Goal: Task Accomplishment & Management: Manage account settings

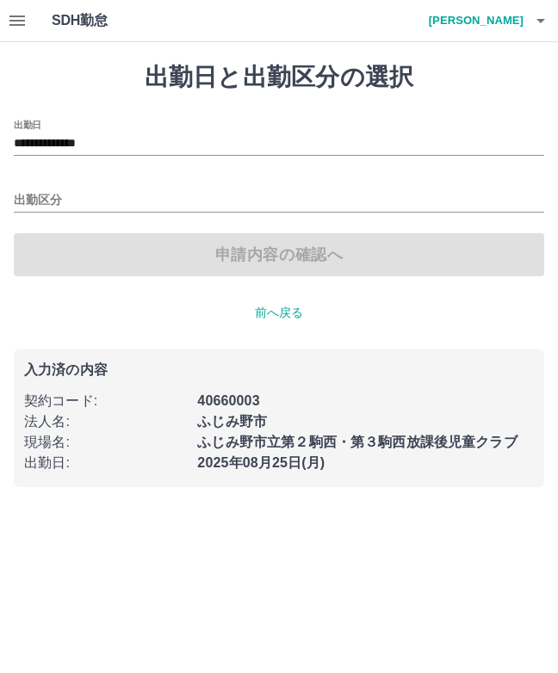
click at [19, 20] on icon "button" at bounding box center [16, 20] width 15 height 10
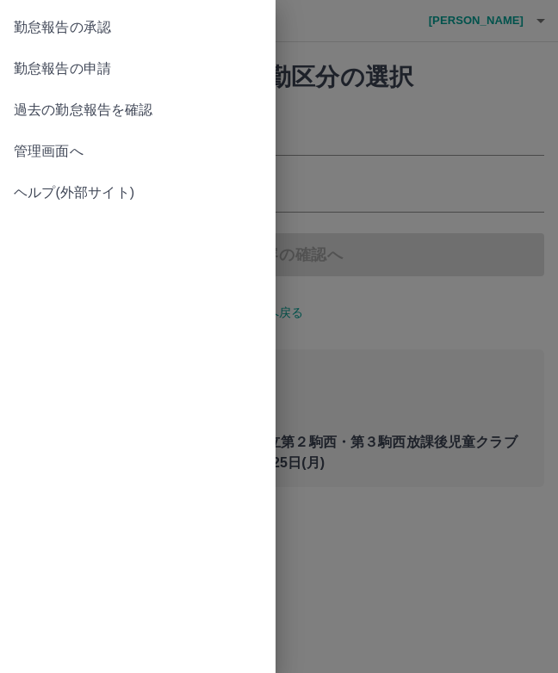
click at [36, 32] on span "勤怠報告の承認" at bounding box center [138, 27] width 248 height 21
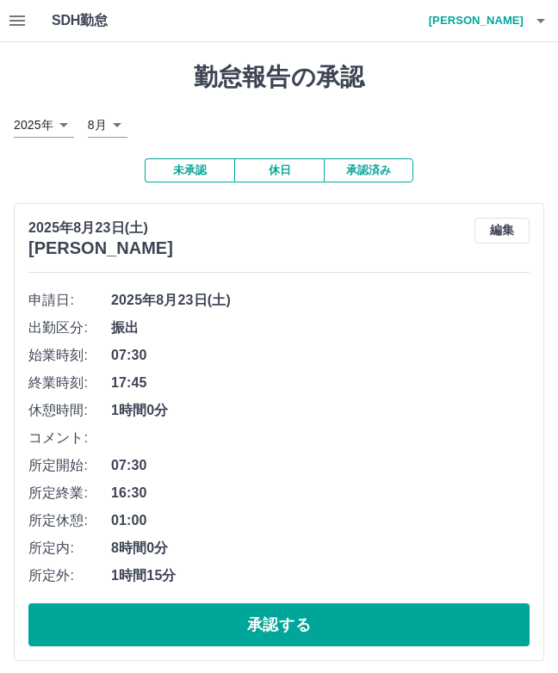
click at [500, 222] on button "編集" at bounding box center [501, 231] width 55 height 26
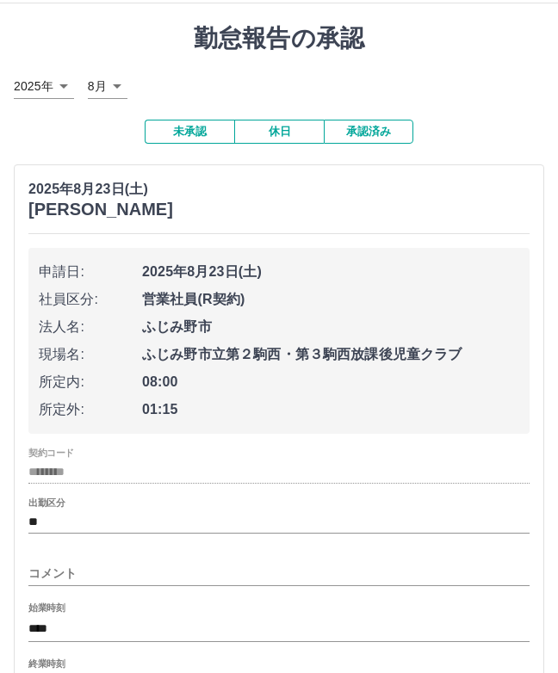
click at [58, 568] on input "コメント" at bounding box center [278, 573] width 501 height 25
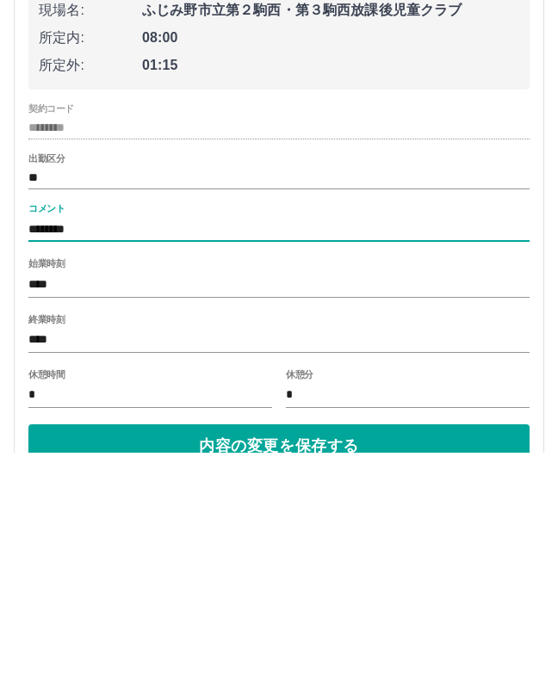
type input "********"
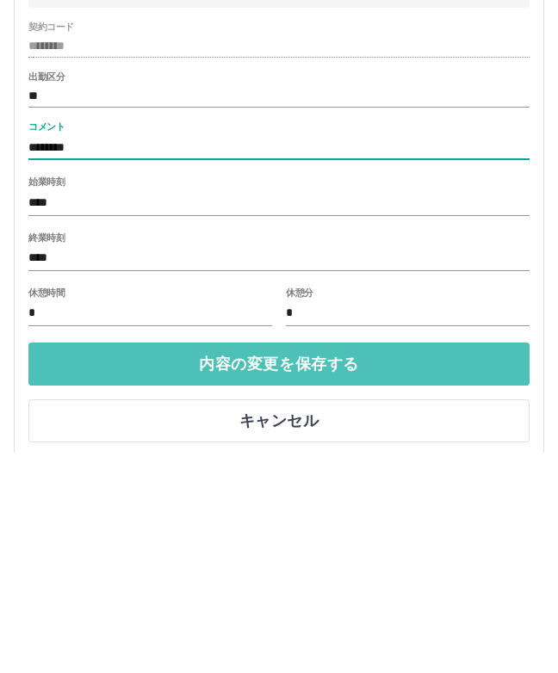
click at [122, 563] on button "内容の変更を保存する" at bounding box center [278, 584] width 501 height 43
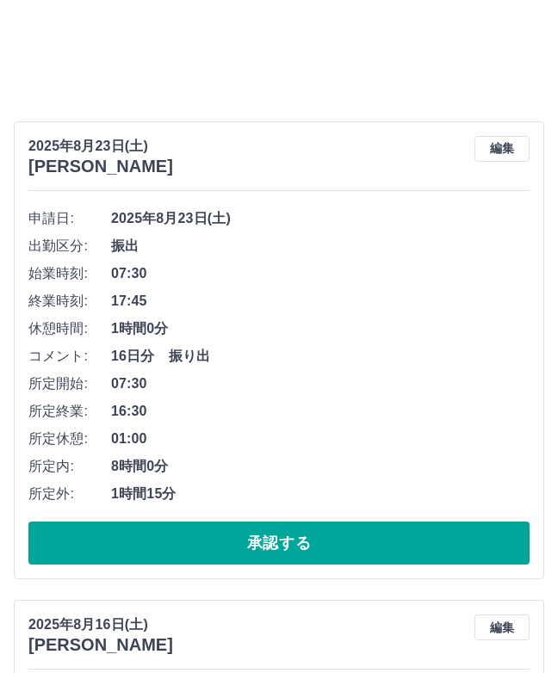
scroll to position [0, 0]
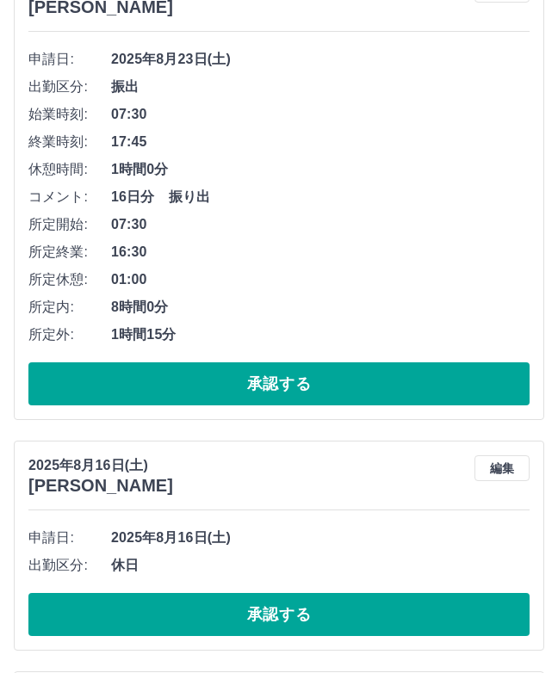
click at [156, 386] on button "承認する" at bounding box center [278, 383] width 501 height 43
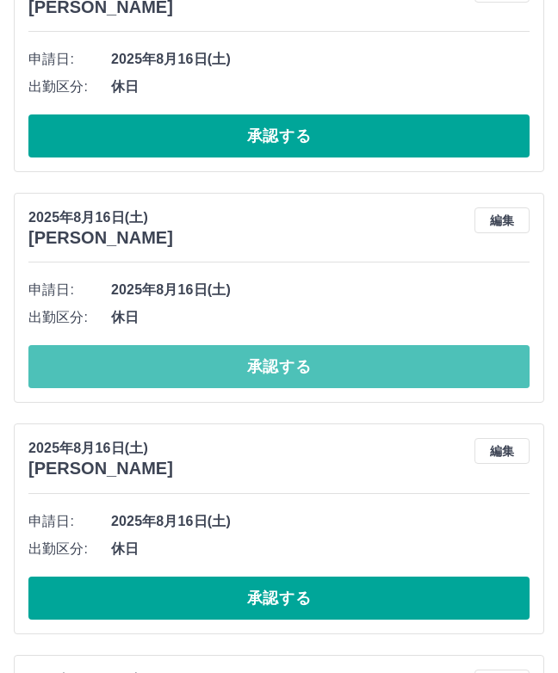
click at [65, 367] on button "承認する" at bounding box center [278, 366] width 501 height 43
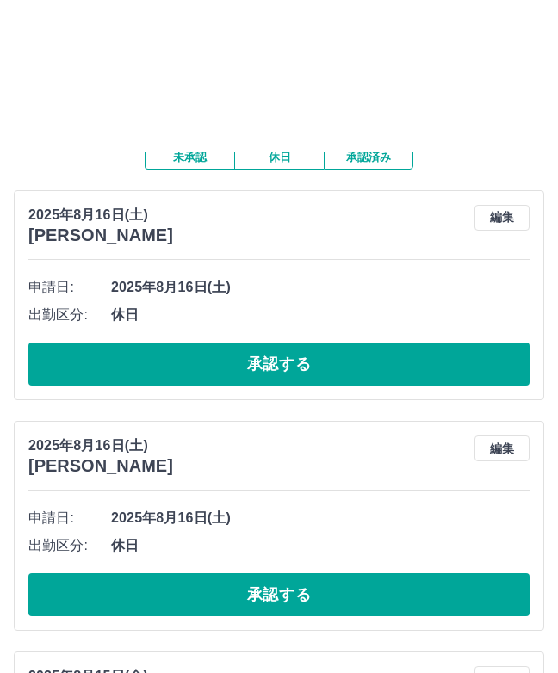
scroll to position [0, 0]
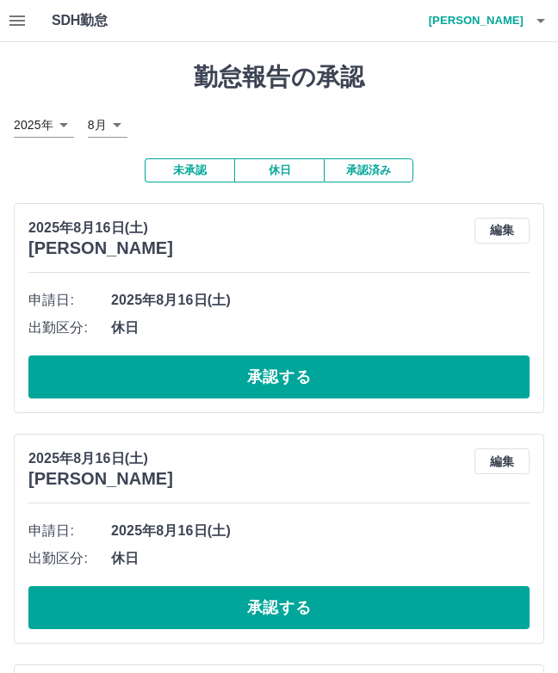
click at [94, 370] on button "承認する" at bounding box center [278, 377] width 501 height 43
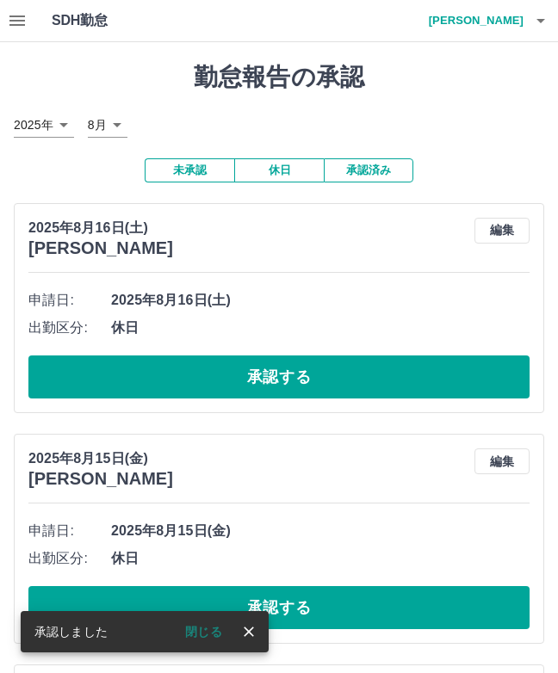
click at [90, 377] on button "承認する" at bounding box center [278, 377] width 501 height 43
click at [75, 380] on button "承認する" at bounding box center [278, 377] width 501 height 43
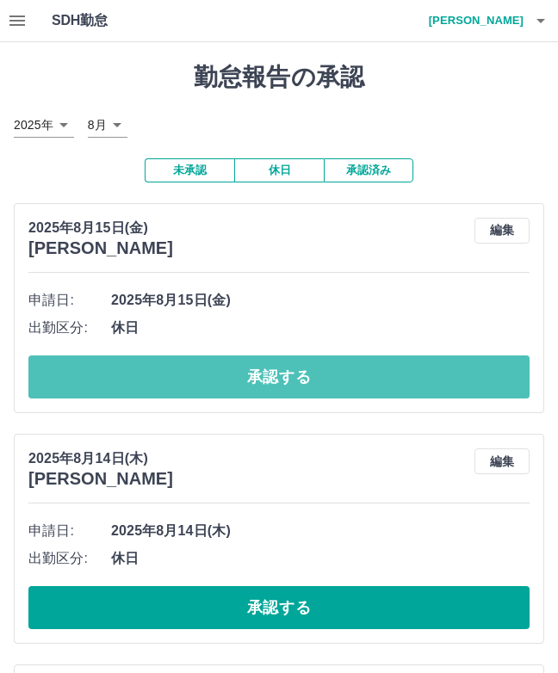
click at [77, 386] on button "承認する" at bounding box center [278, 377] width 501 height 43
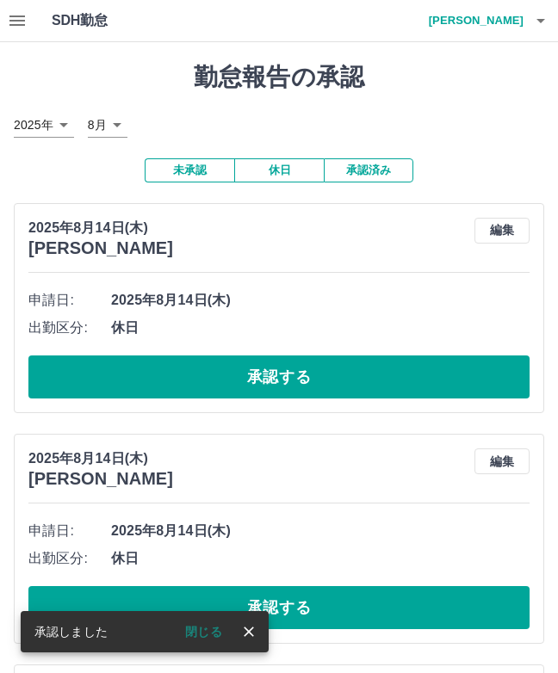
click at [102, 387] on button "承認する" at bounding box center [278, 377] width 501 height 43
click at [90, 379] on button "承認する" at bounding box center [278, 377] width 501 height 43
click at [81, 367] on button "承認する" at bounding box center [278, 377] width 501 height 43
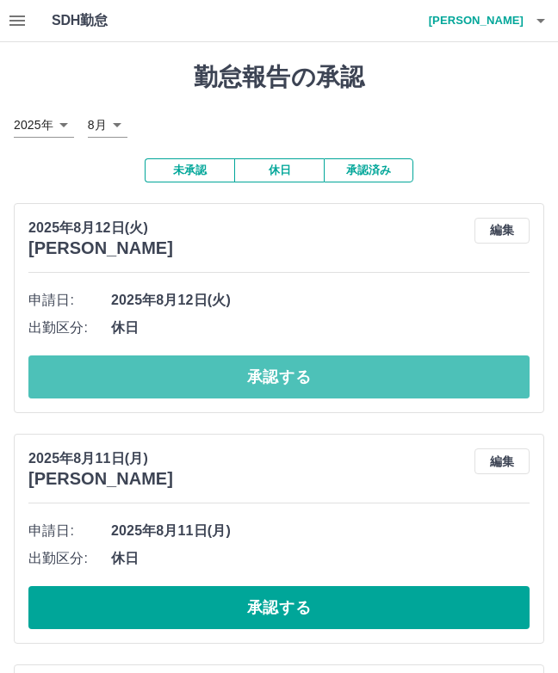
click at [93, 368] on button "承認する" at bounding box center [278, 377] width 501 height 43
click at [45, 380] on button "承認する" at bounding box center [278, 377] width 501 height 43
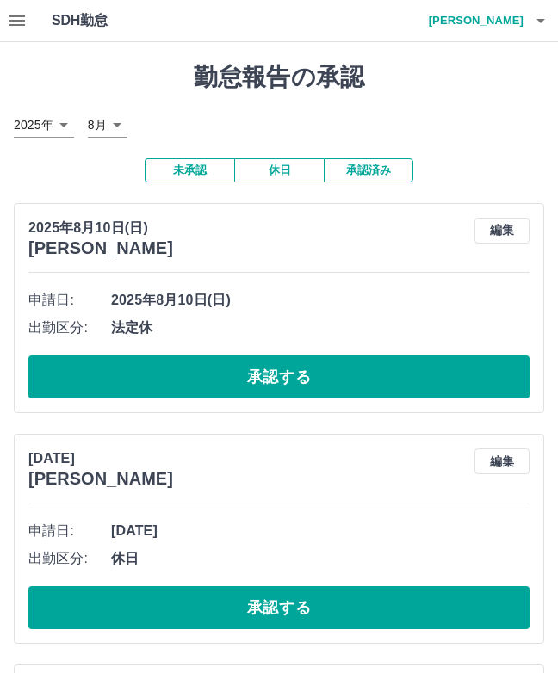
click at [360, 180] on button "承認済み" at bounding box center [369, 170] width 90 height 24
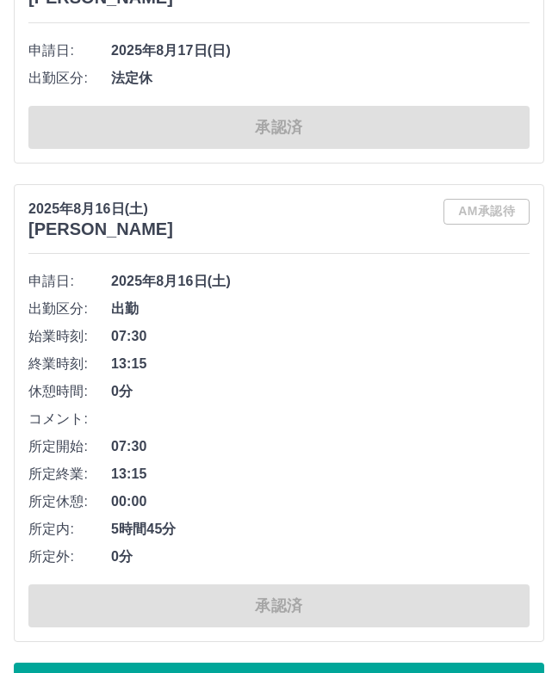
scroll to position [10522, 0]
click at [229, 671] on button "もっと見る" at bounding box center [279, 684] width 530 height 43
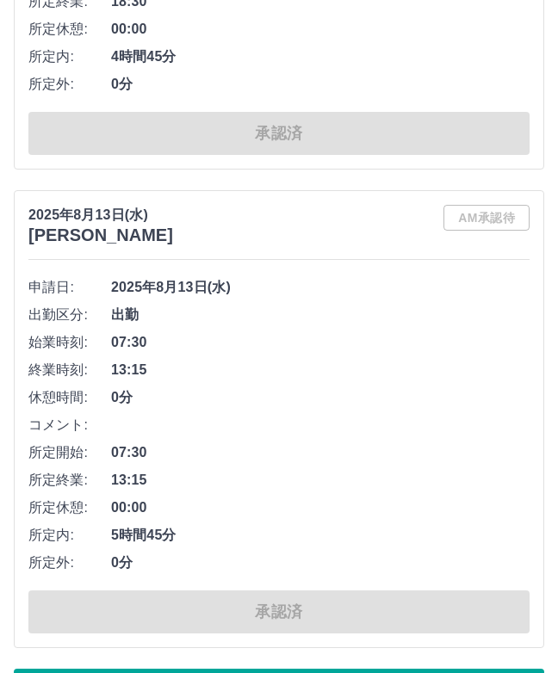
scroll to position [19265, 0]
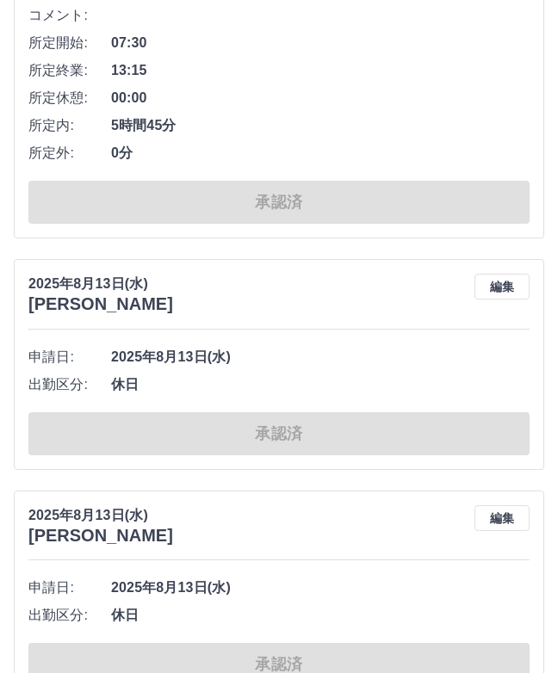
scroll to position [17775, 0]
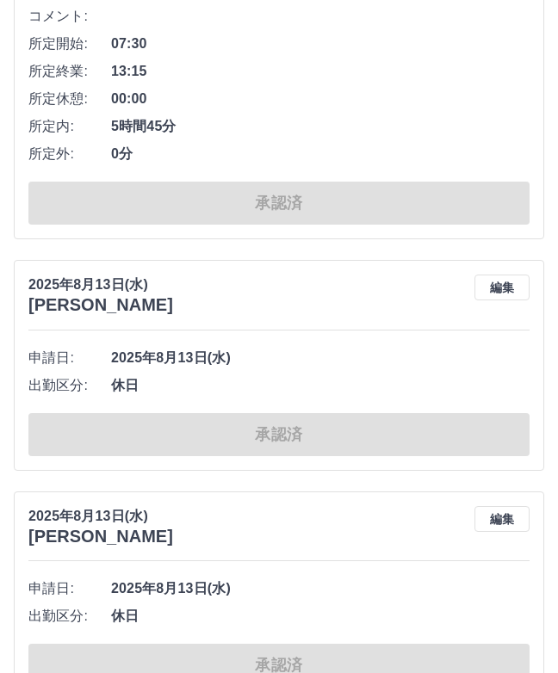
click at [498, 275] on button "編集" at bounding box center [501, 288] width 55 height 26
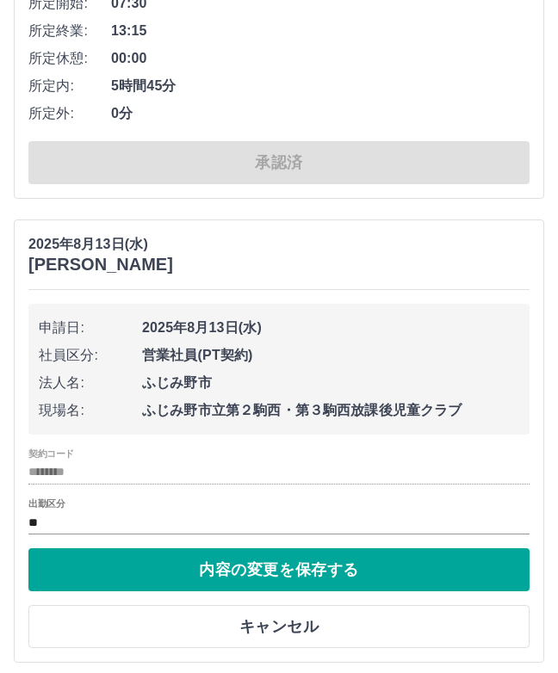
click at [34, 512] on input "**" at bounding box center [278, 523] width 501 height 22
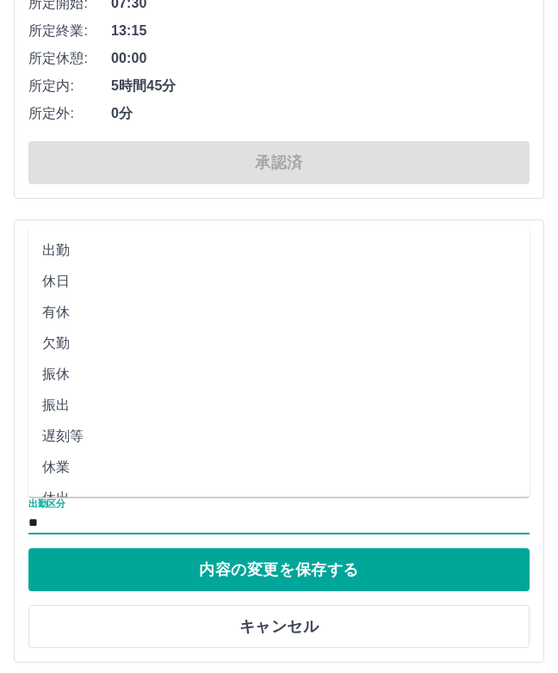
scroll to position [17817, 0]
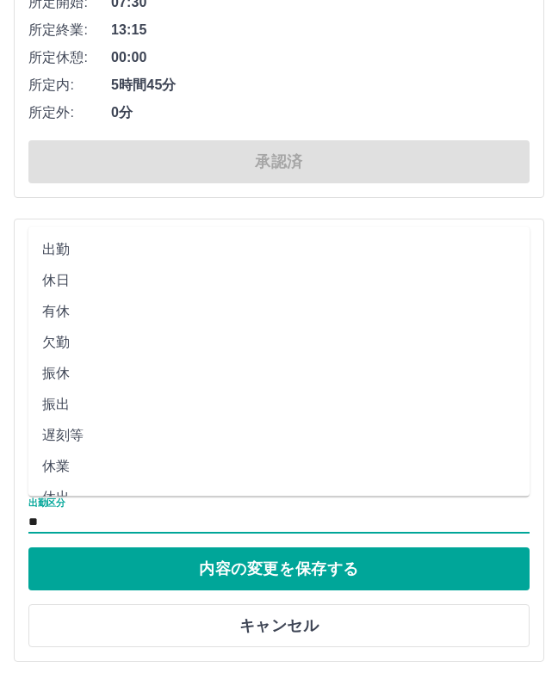
click at [40, 219] on div "[DATE] [PERSON_NAME]日: [DATE] 社員区分: 営業社員(PT契約) 法人名: [GEOGRAPHIC_DATA] 現場名: [GEO…" at bounding box center [279, 440] width 530 height 443
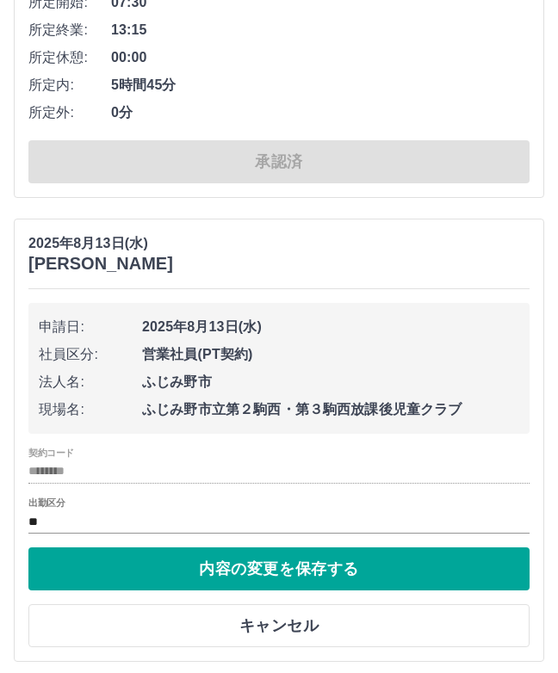
click at [52, 254] on h3 "[PERSON_NAME]" at bounding box center [100, 264] width 145 height 20
click at [76, 548] on button "内容の変更を保存する" at bounding box center [278, 569] width 501 height 43
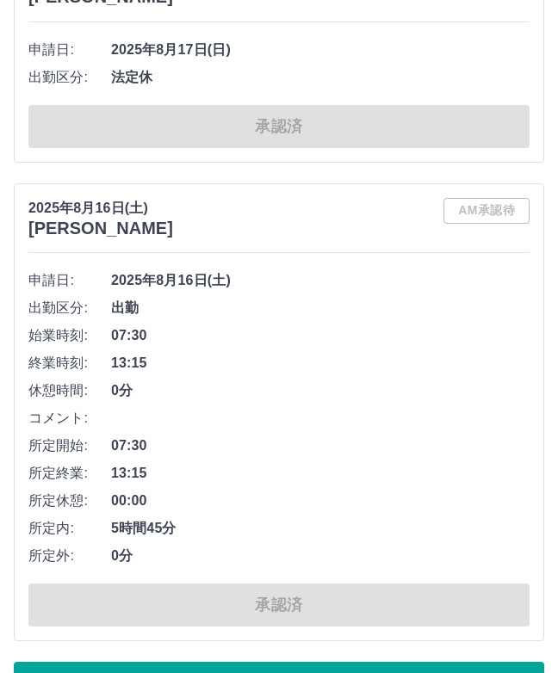
scroll to position [10522, 0]
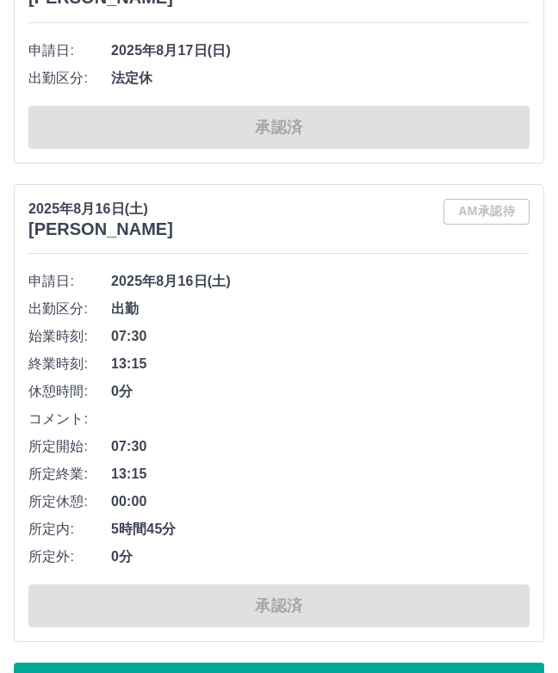
click at [390, 671] on button "もっと見る" at bounding box center [279, 684] width 530 height 43
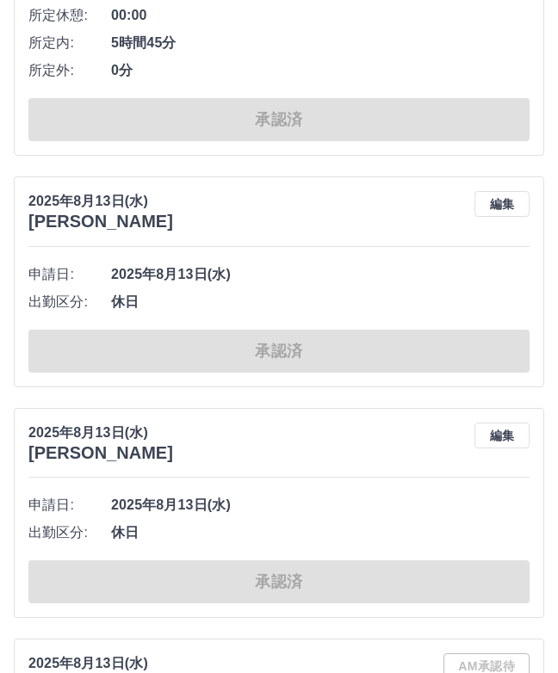
scroll to position [17826, 0]
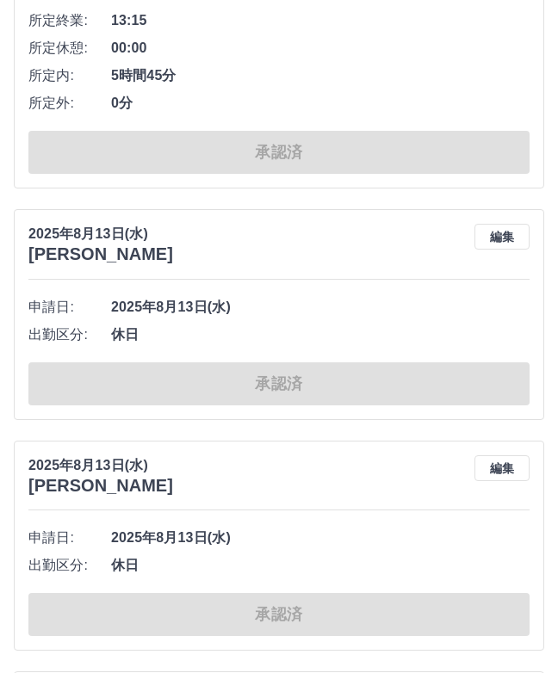
click at [515, 224] on button "編集" at bounding box center [501, 237] width 55 height 26
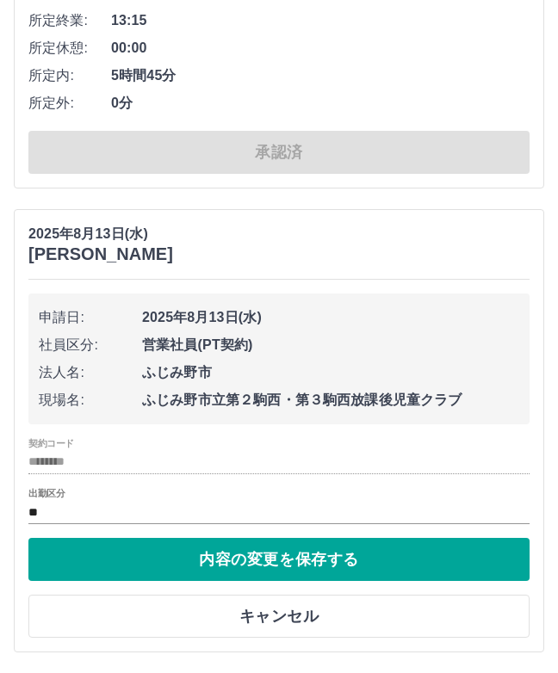
click at [41, 502] on input "**" at bounding box center [278, 513] width 501 height 22
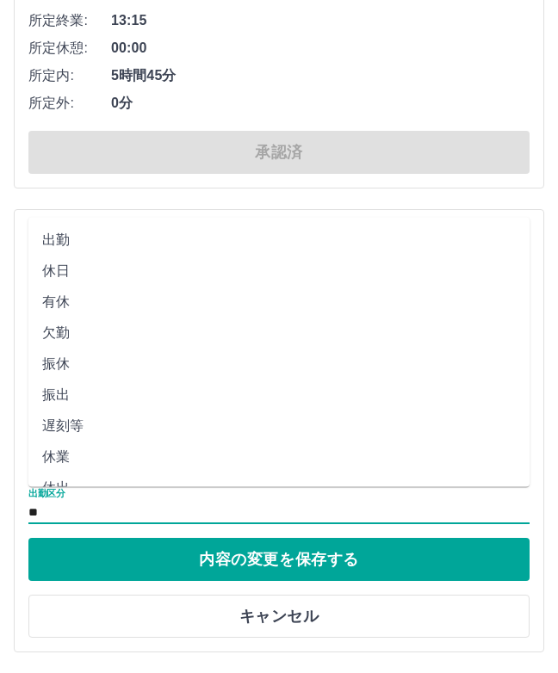
click at [59, 225] on li "出勤" at bounding box center [278, 240] width 501 height 31
type input "**"
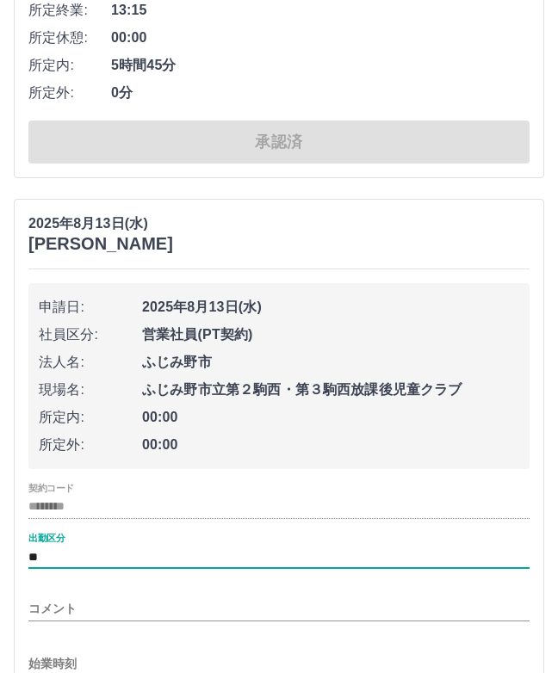
scroll to position [17873, 0]
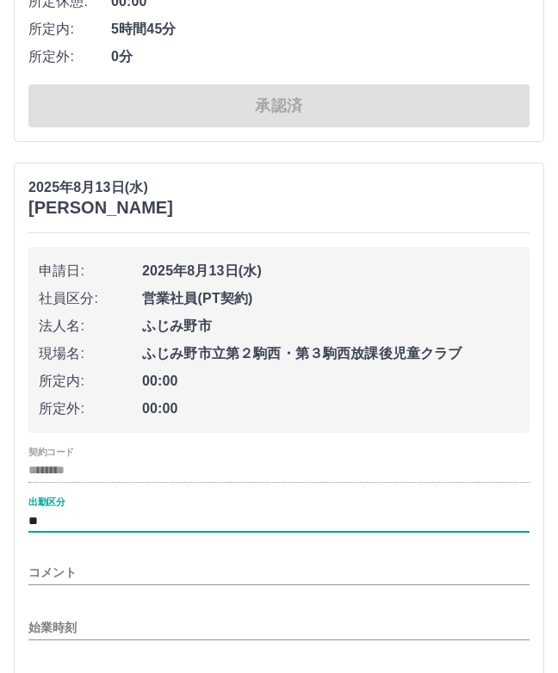
click at [63, 616] on input "始業時刻" at bounding box center [278, 628] width 501 height 25
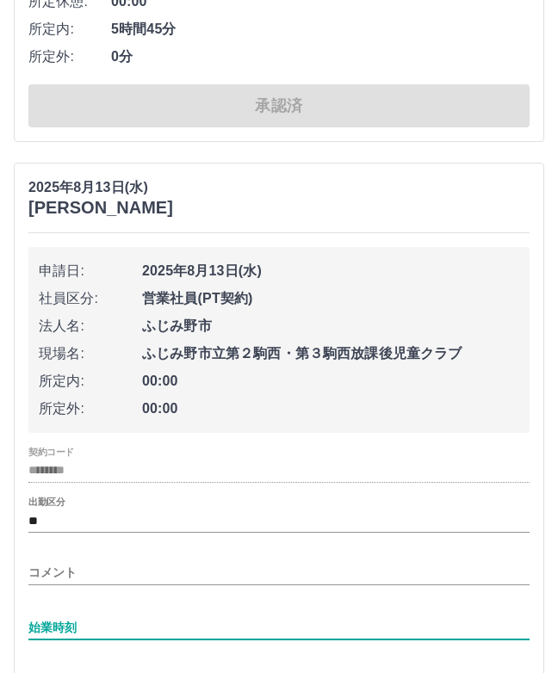
scroll to position [18017, 0]
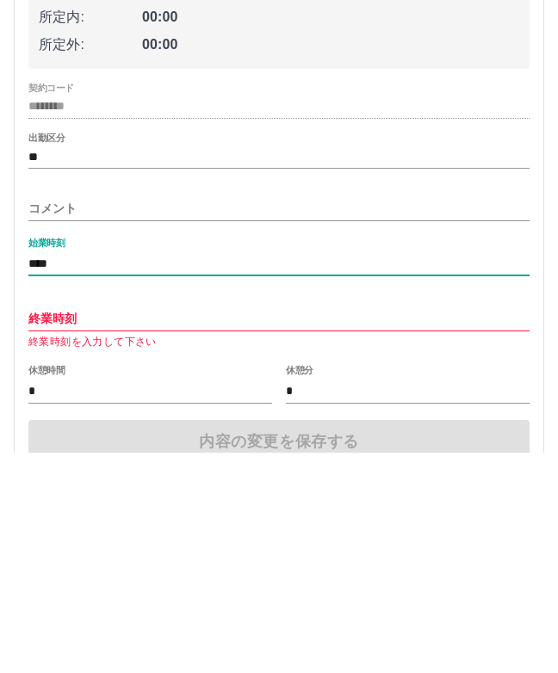
type input "****"
click at [57, 527] on input "終業時刻" at bounding box center [278, 539] width 501 height 25
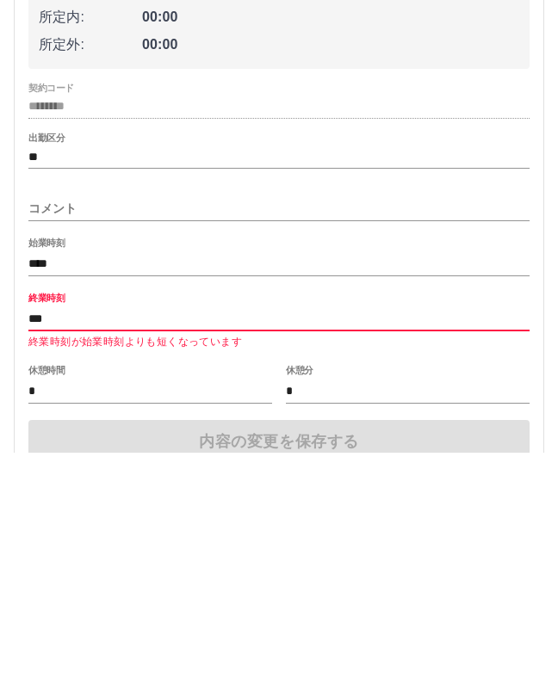
type input "****"
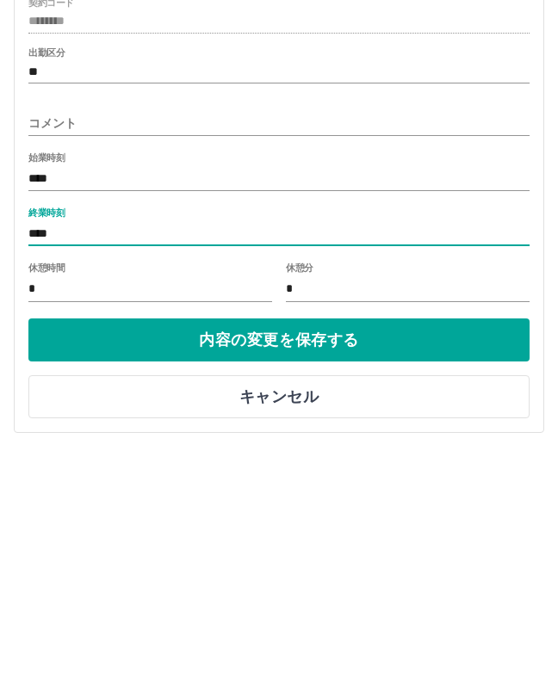
click at [389, 539] on button "内容の変更を保存する" at bounding box center [278, 560] width 501 height 43
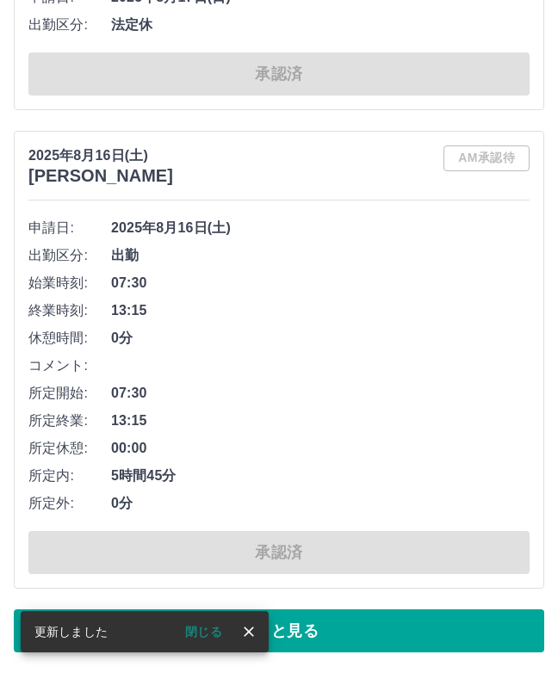
scroll to position [10522, 0]
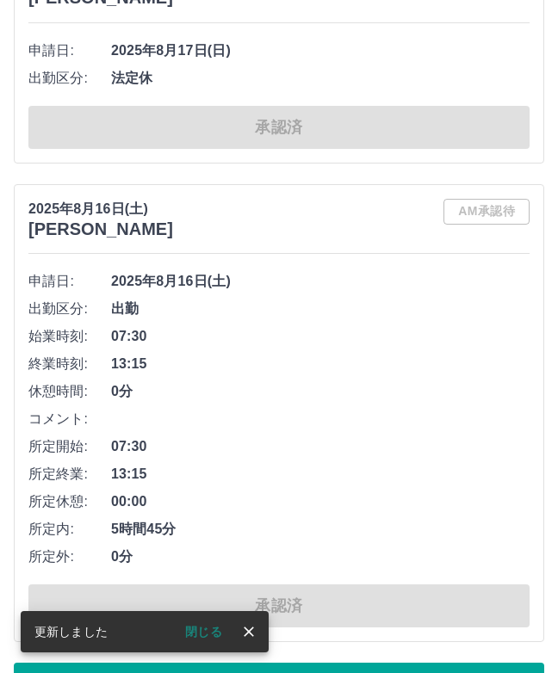
click at [414, 672] on button "もっと見る" at bounding box center [279, 684] width 530 height 43
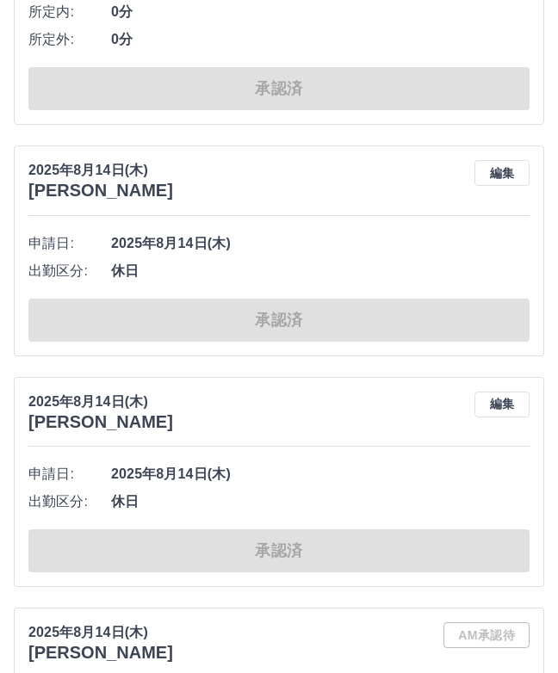
scroll to position [15530, 0]
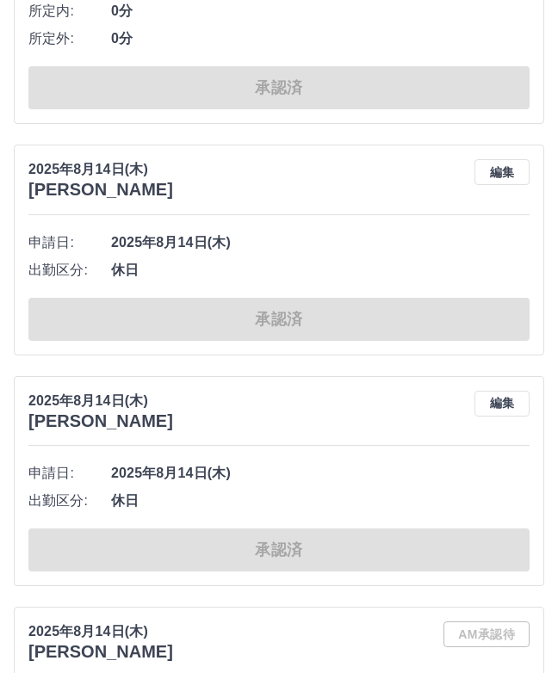
click at [507, 391] on button "編集" at bounding box center [501, 404] width 55 height 26
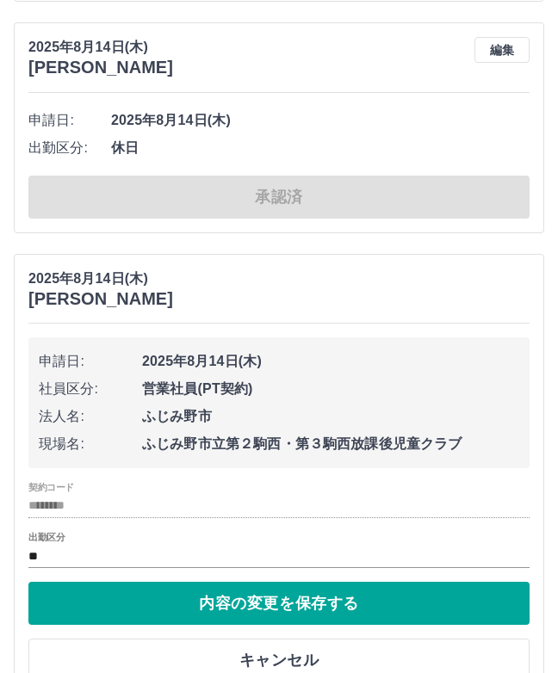
click at [48, 546] on input "**" at bounding box center [278, 557] width 501 height 22
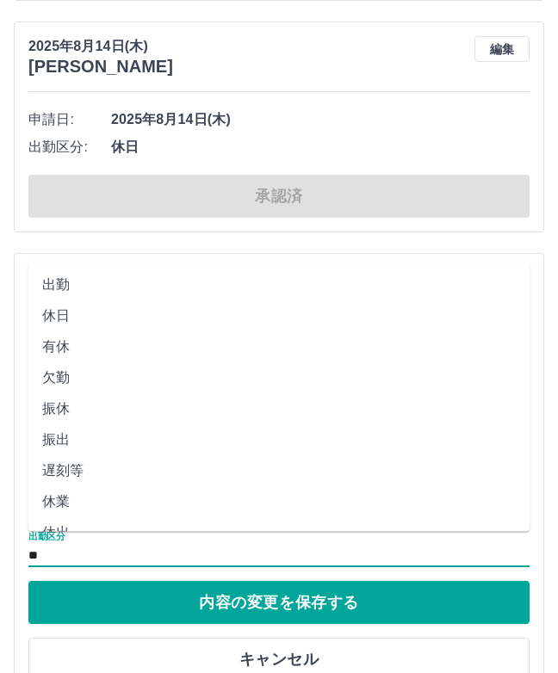
click at [61, 269] on li "出勤" at bounding box center [278, 284] width 501 height 31
type input "**"
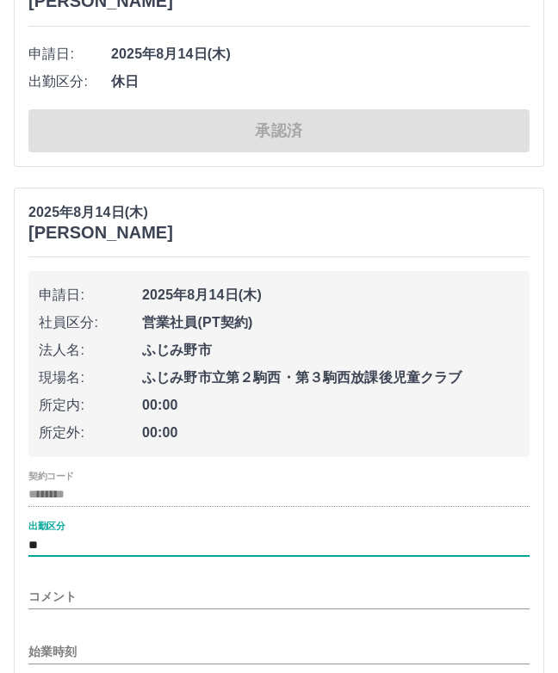
scroll to position [15754, 0]
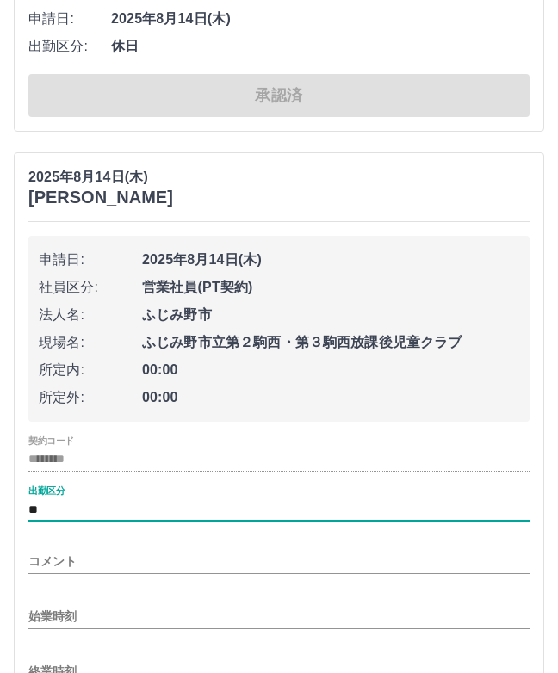
click at [63, 604] on input "始業時刻" at bounding box center [278, 616] width 501 height 25
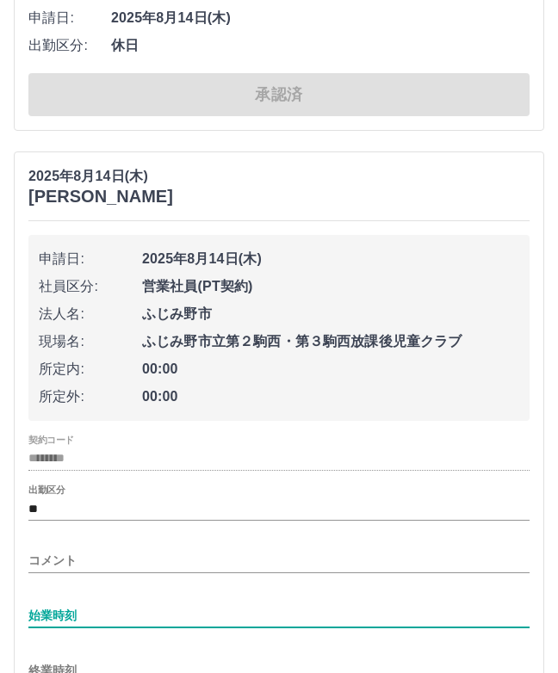
scroll to position [15888, 0]
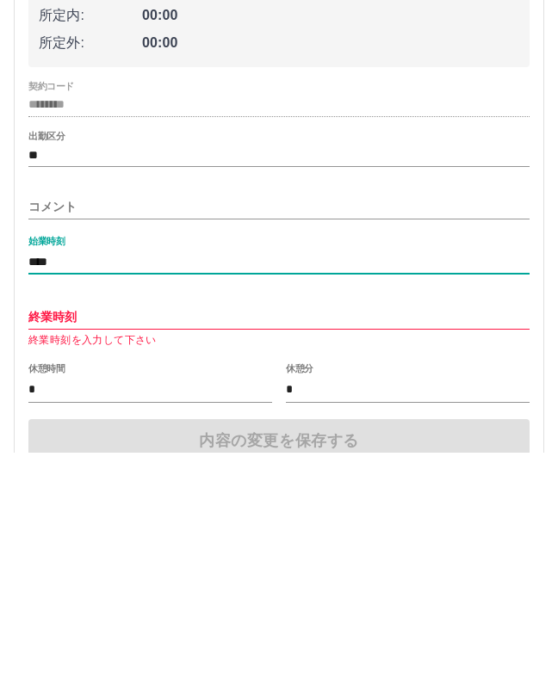
type input "****"
click at [57, 525] on input "終業時刻" at bounding box center [278, 537] width 501 height 25
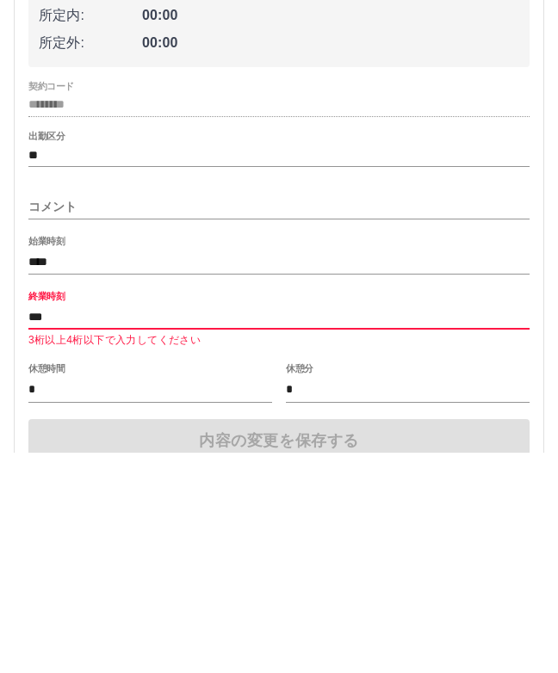
type input "****"
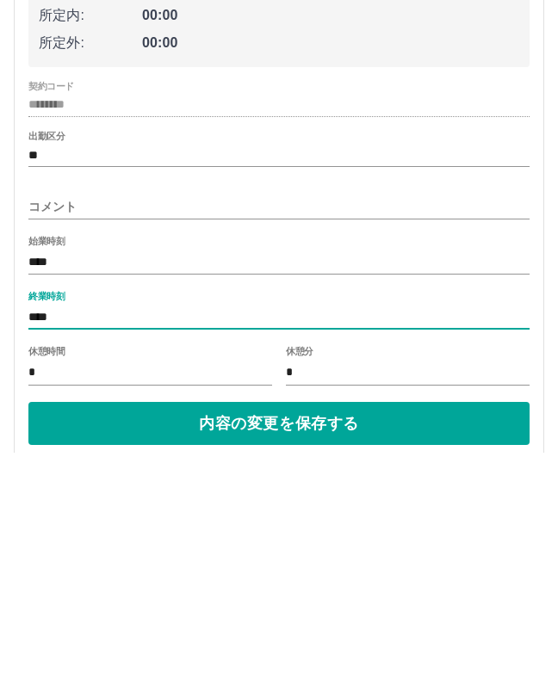
click at [442, 622] on button "内容の変更を保存する" at bounding box center [278, 643] width 501 height 43
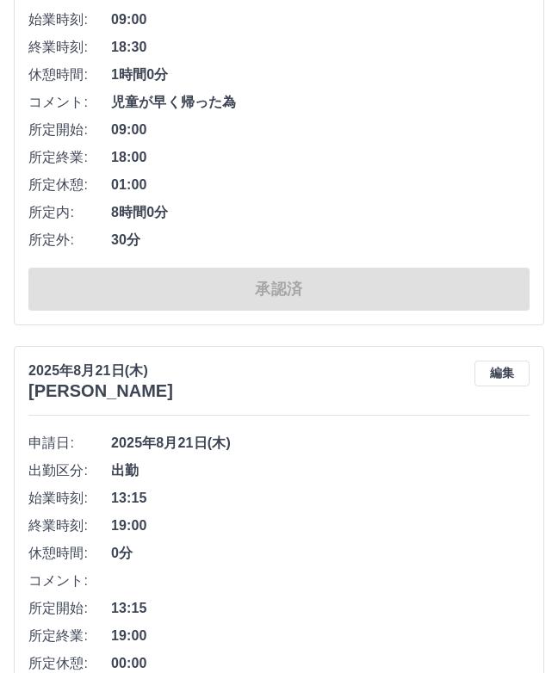
scroll to position [0, 0]
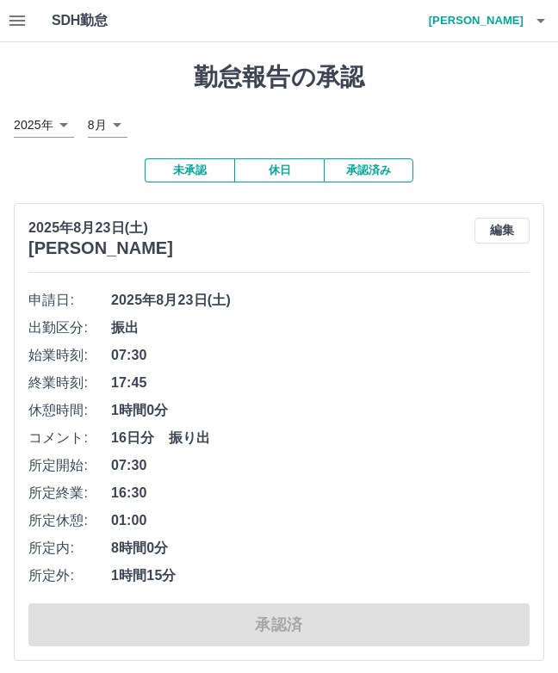
click at [10, 22] on icon "button" at bounding box center [16, 20] width 15 height 10
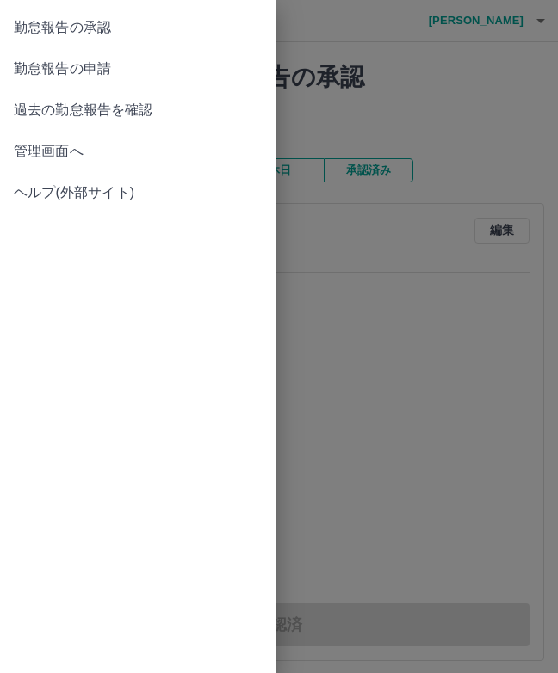
click at [94, 22] on span "勤怠報告の承認" at bounding box center [138, 27] width 248 height 21
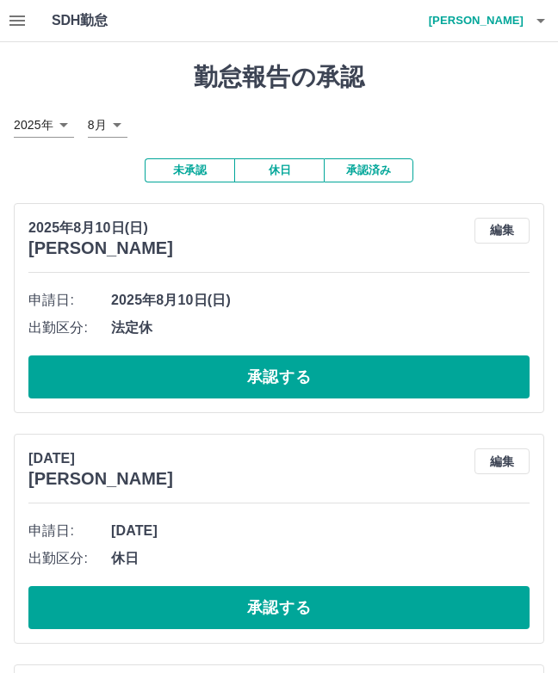
click at [467, 371] on button "承認する" at bounding box center [278, 377] width 501 height 43
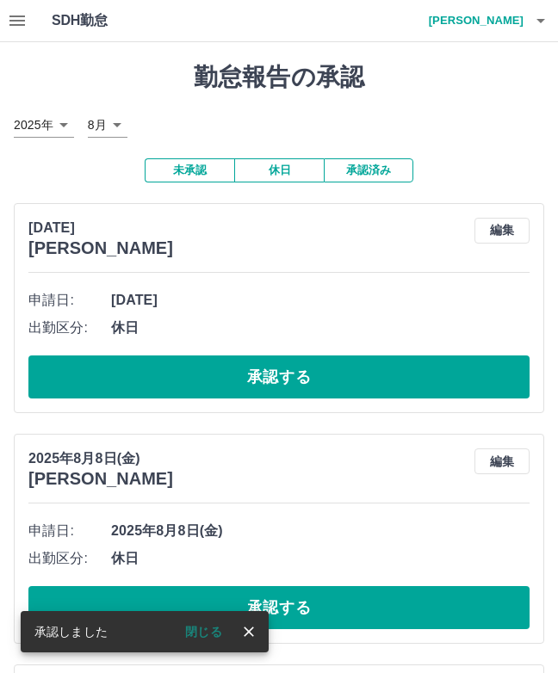
click at [491, 379] on button "承認する" at bounding box center [278, 377] width 501 height 43
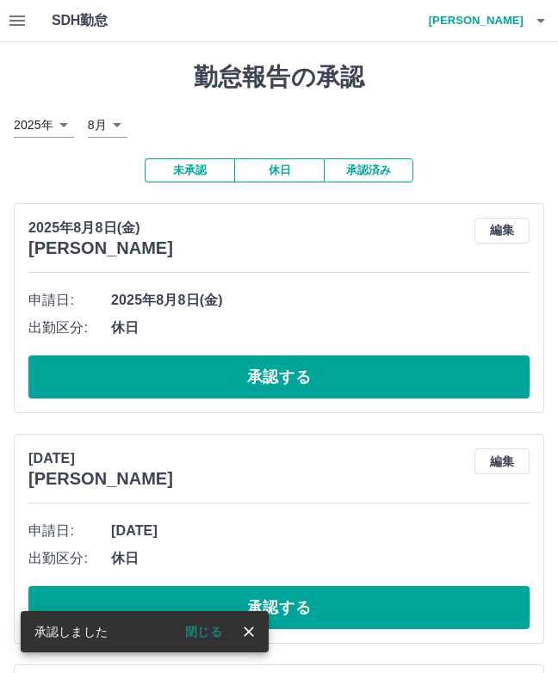
click at [480, 387] on button "承認する" at bounding box center [278, 377] width 501 height 43
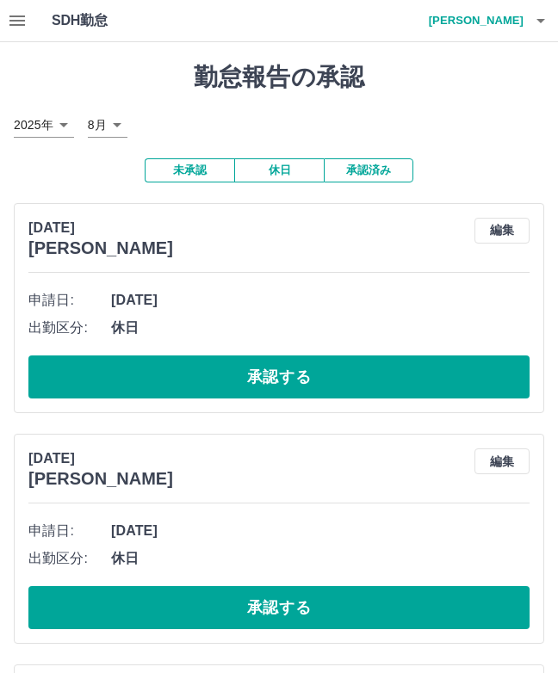
click at [425, 384] on button "承認する" at bounding box center [278, 377] width 501 height 43
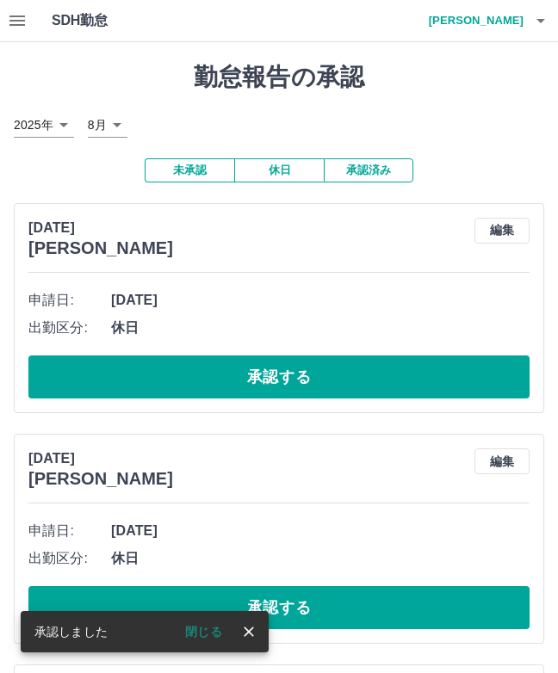
click at [458, 391] on button "承認する" at bounding box center [278, 377] width 501 height 43
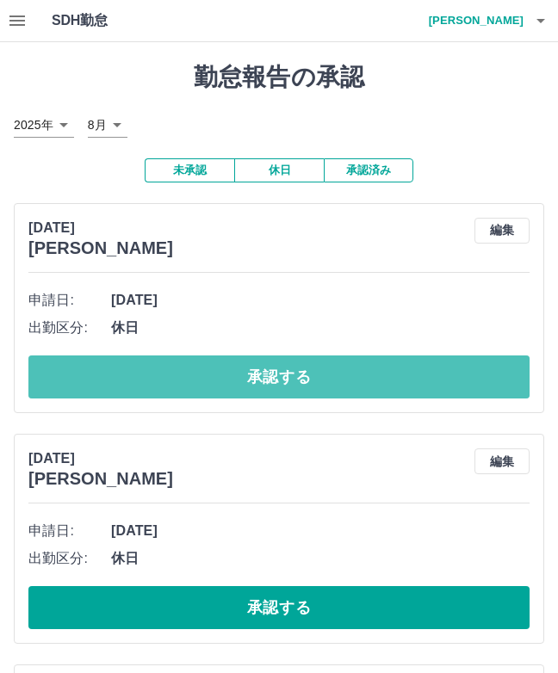
click at [402, 365] on button "承認する" at bounding box center [278, 377] width 501 height 43
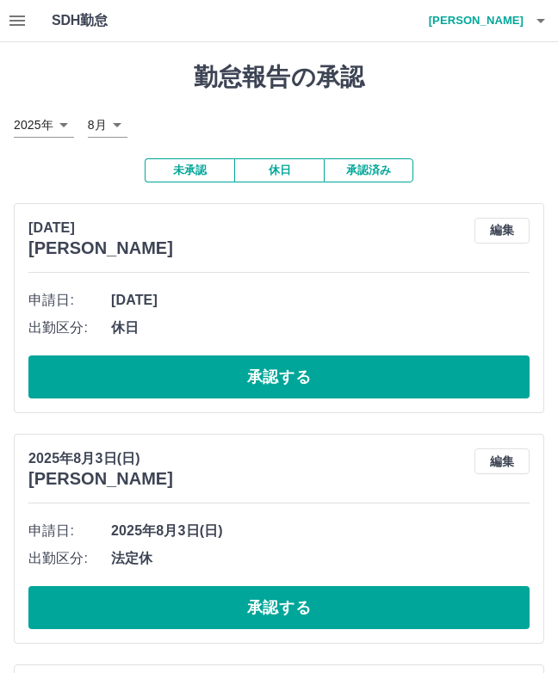
click at [480, 362] on button "承認する" at bounding box center [278, 377] width 501 height 43
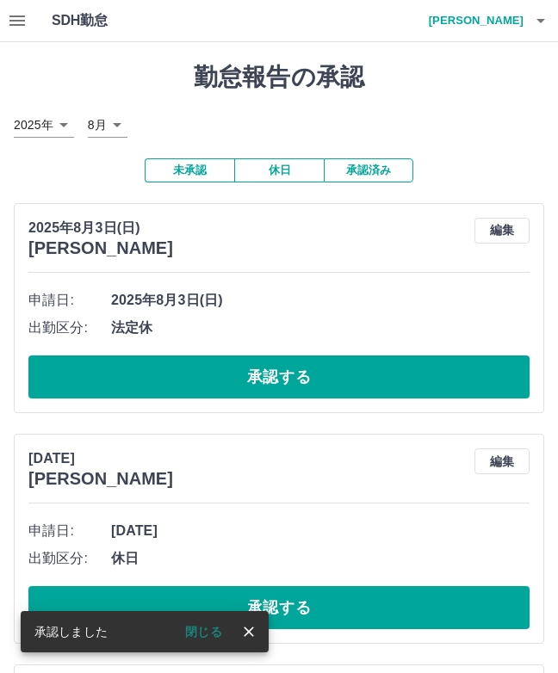
click at [472, 377] on button "承認する" at bounding box center [278, 377] width 501 height 43
click at [497, 364] on button "承認する" at bounding box center [278, 377] width 501 height 43
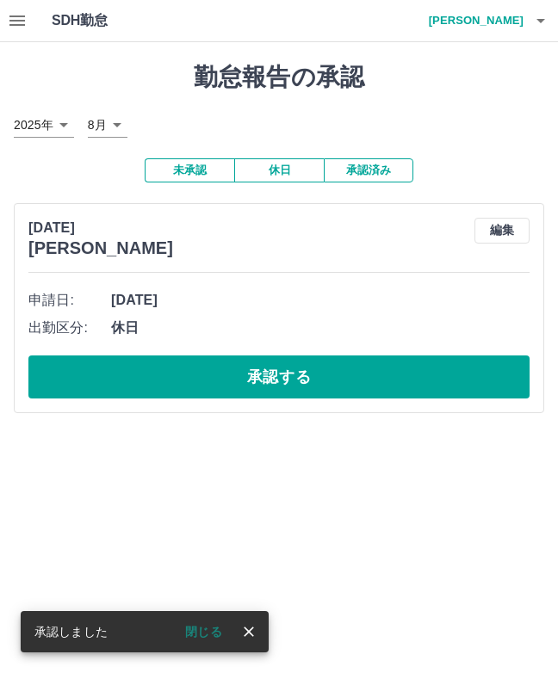
click at [505, 218] on button "編集" at bounding box center [501, 231] width 55 height 26
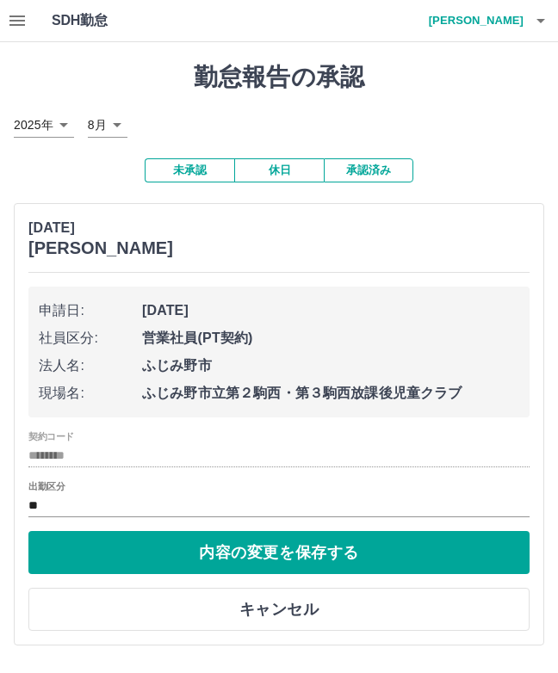
click at [55, 502] on input "**" at bounding box center [278, 506] width 501 height 22
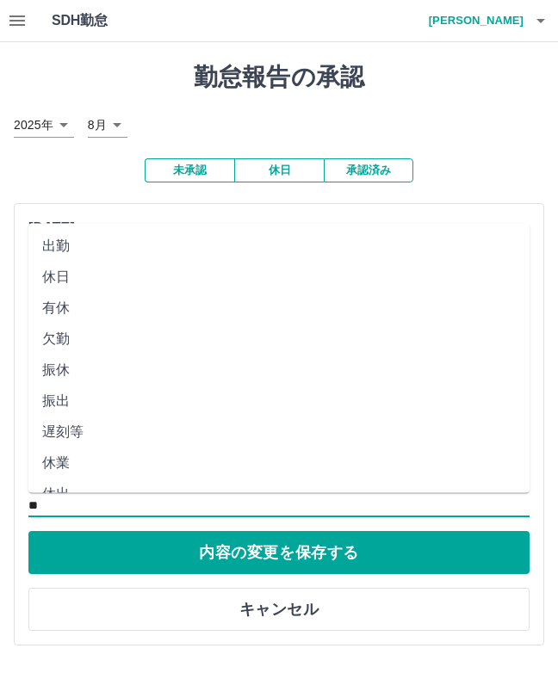
click at [56, 231] on li "出勤" at bounding box center [278, 246] width 501 height 31
type input "**"
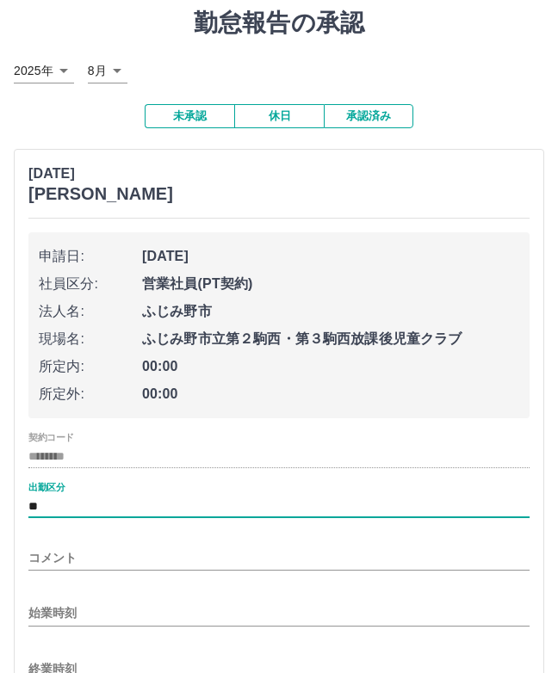
scroll to position [56, 0]
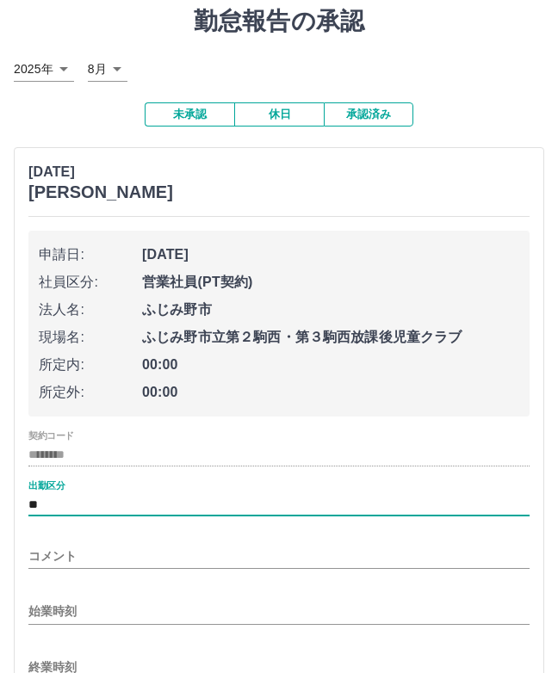
click at [68, 609] on input "始業時刻" at bounding box center [278, 611] width 501 height 25
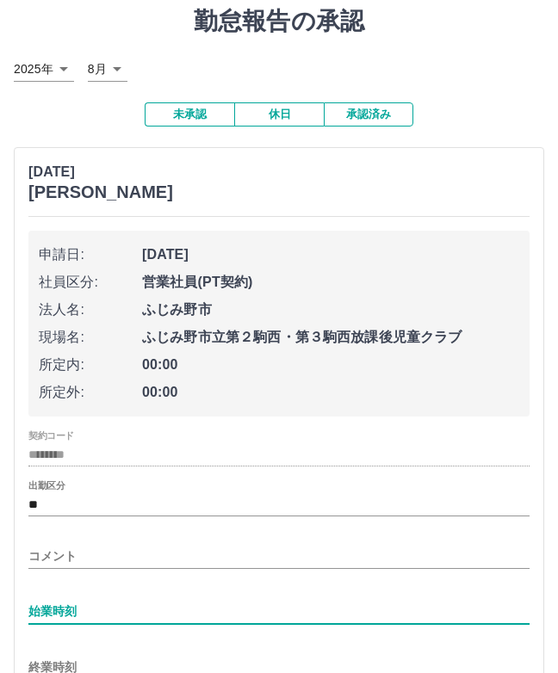
scroll to position [240, 0]
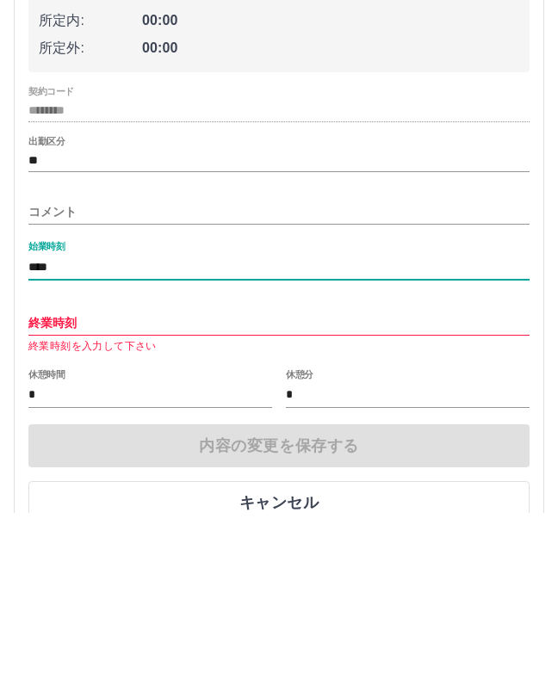
type input "****"
click at [60, 471] on input "終業時刻" at bounding box center [278, 483] width 501 height 25
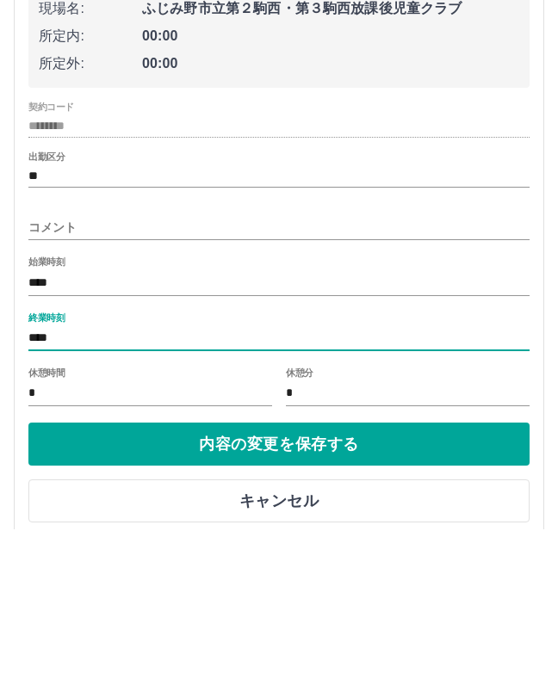
type input "****"
click at [44, 526] on input "*" at bounding box center [150, 538] width 244 height 25
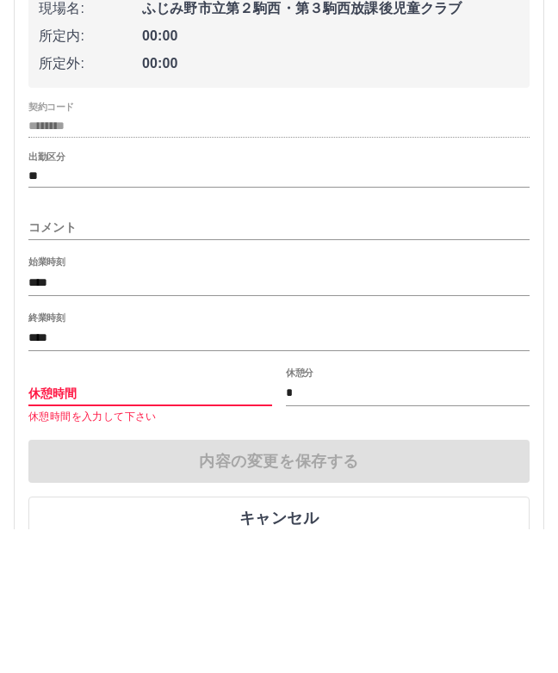
type input "*"
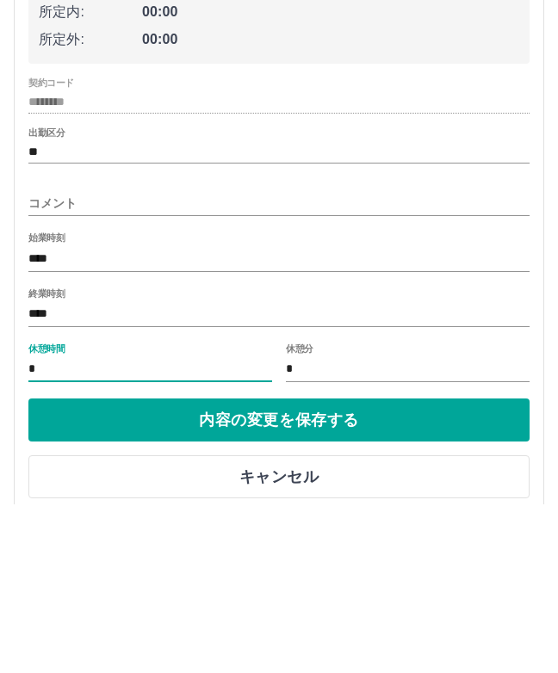
click at [453, 567] on button "内容の変更を保存する" at bounding box center [278, 588] width 501 height 43
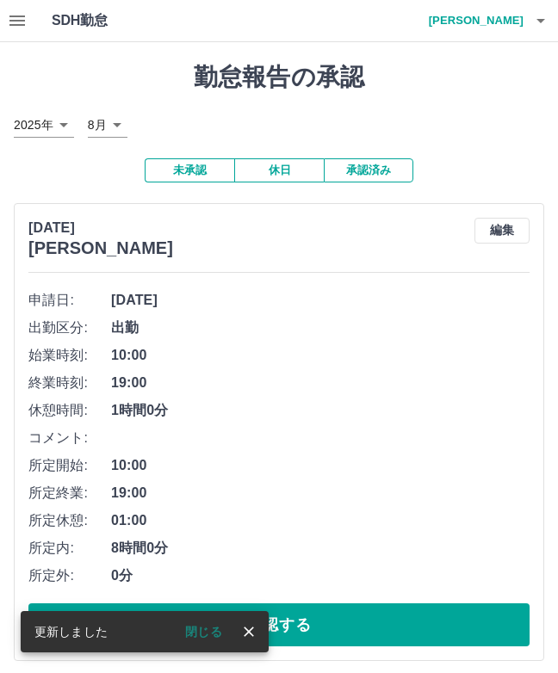
scroll to position [6, 0]
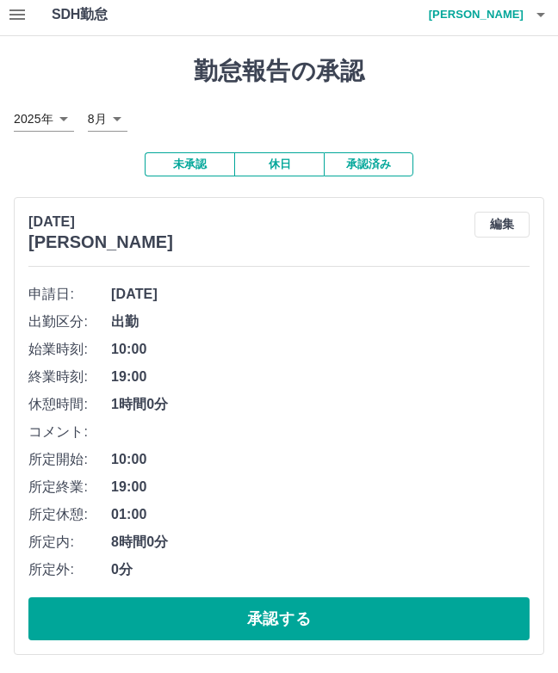
click at [468, 628] on button "承認する" at bounding box center [278, 618] width 501 height 43
click at [477, 605] on button "承認する" at bounding box center [278, 618] width 501 height 43
click at [481, 487] on span "19:00" at bounding box center [320, 487] width 418 height 21
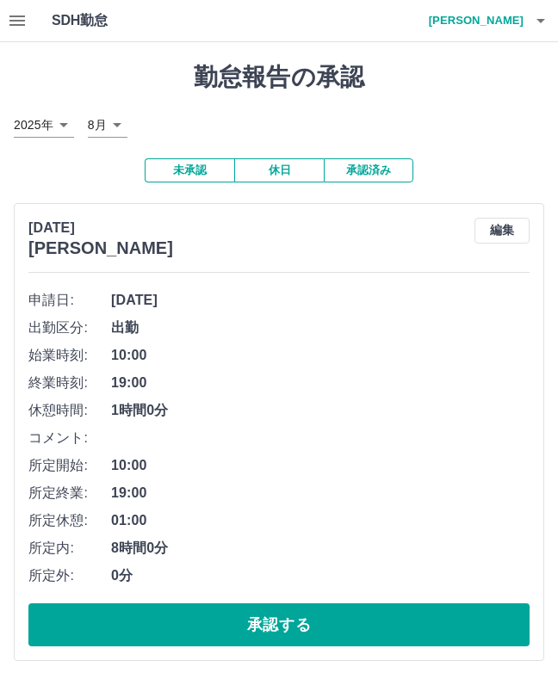
click at [9, 14] on icon "button" at bounding box center [17, 20] width 21 height 21
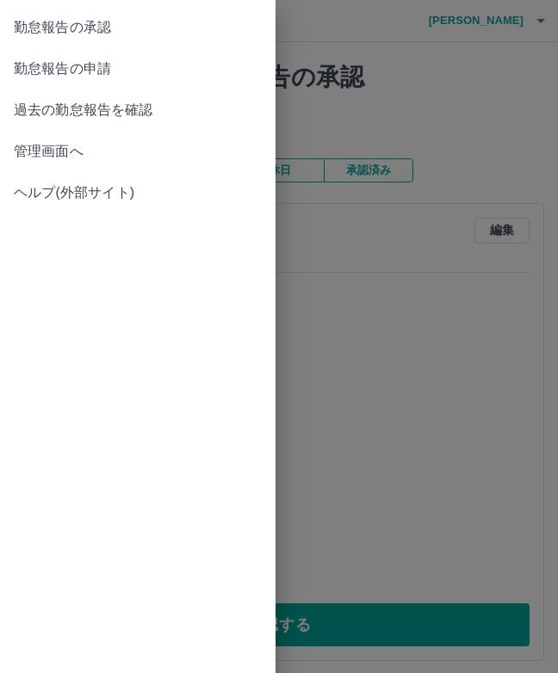
click at [50, 151] on span "管理画面へ" at bounding box center [138, 151] width 248 height 21
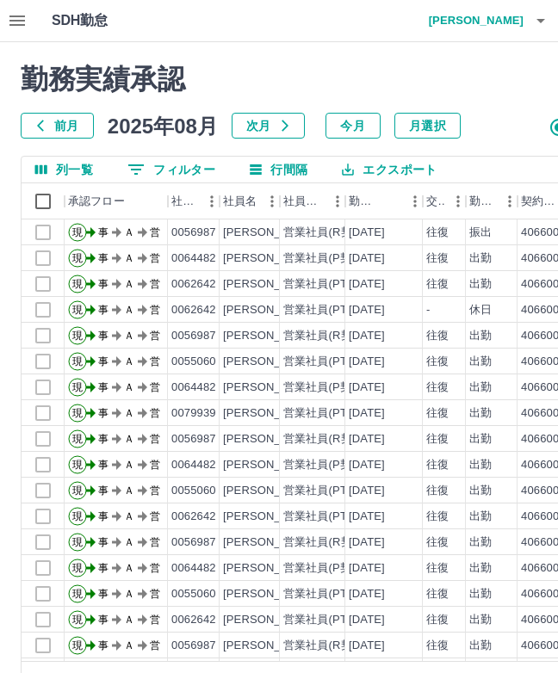
click at [382, 668] on div "ページあたりの行数: 20 ** 1～20 / 139" at bounding box center [441, 683] width 838 height 45
click at [155, 170] on button "0 フィルター" at bounding box center [171, 170] width 115 height 26
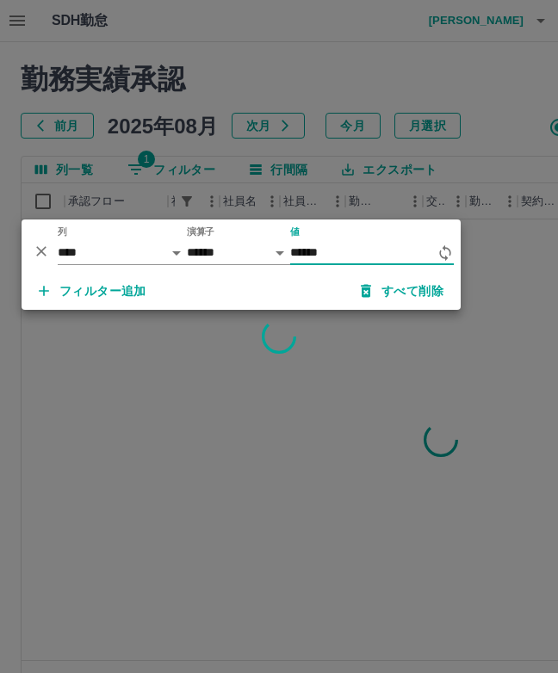
type input "*******"
click at [390, 394] on div at bounding box center [279, 336] width 558 height 673
